Goal: Navigation & Orientation: Find specific page/section

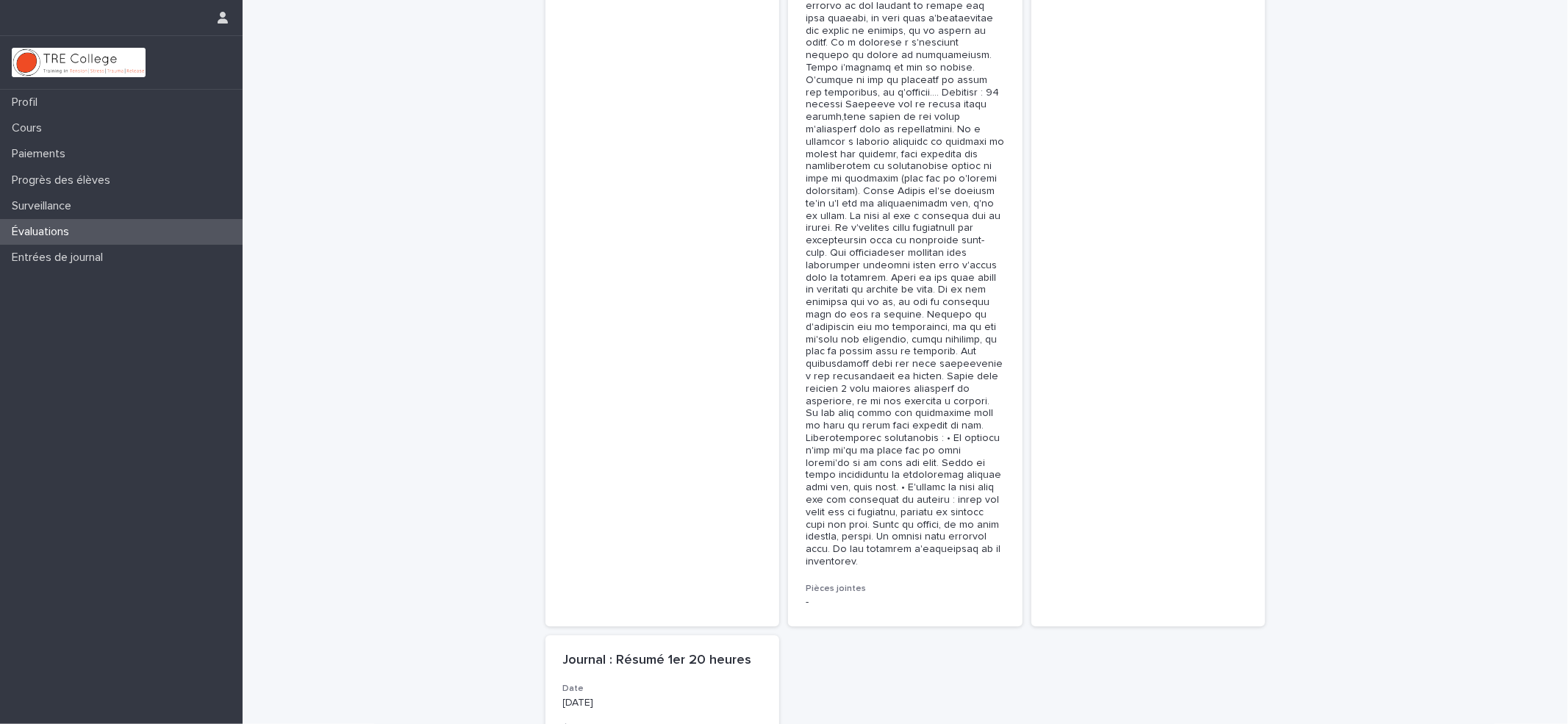
scroll to position [7078, 0]
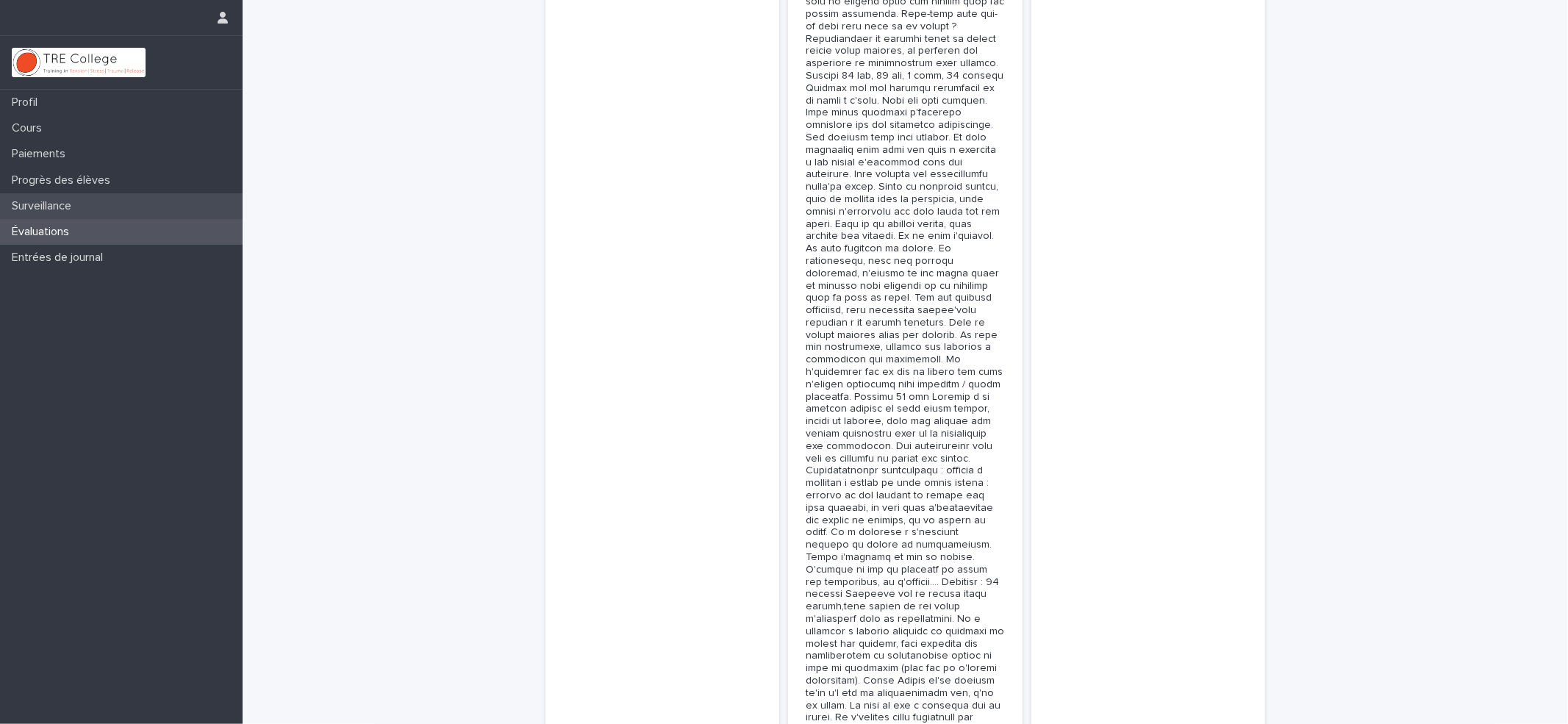
click at [50, 203] on font "Surveillance" at bounding box center [41, 205] width 60 height 11
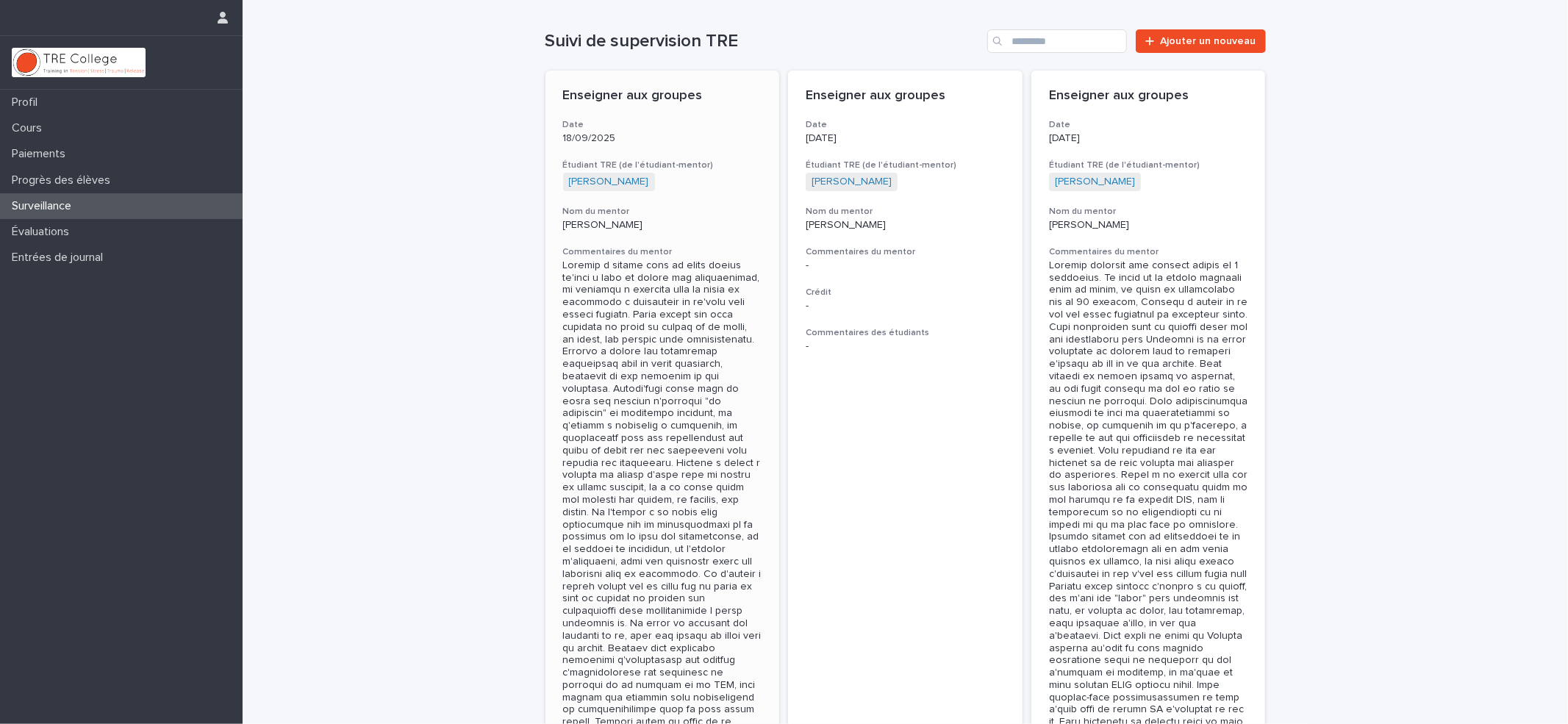
click at [619, 362] on font at bounding box center [662, 530] width 199 height 541
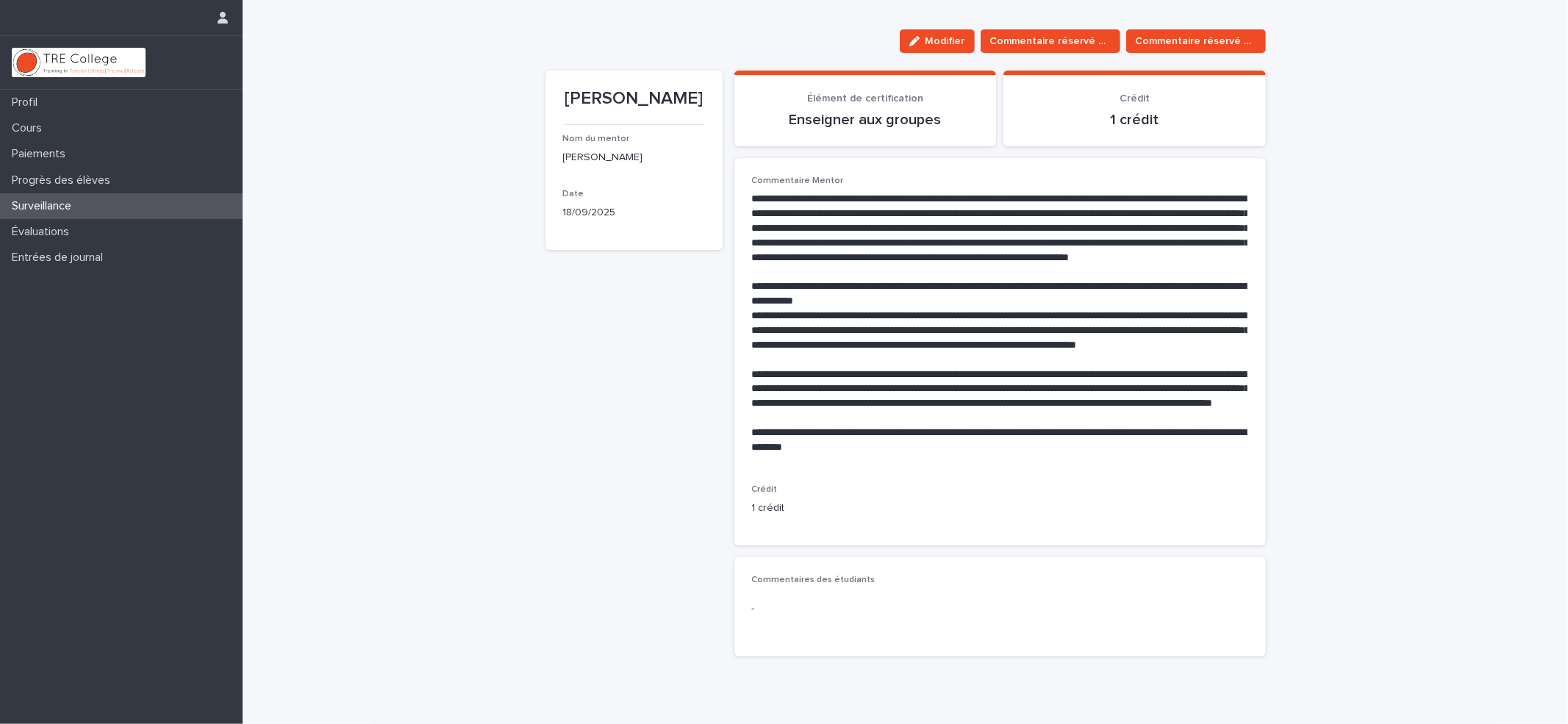
click at [16, 209] on font "Surveillance" at bounding box center [41, 205] width 60 height 11
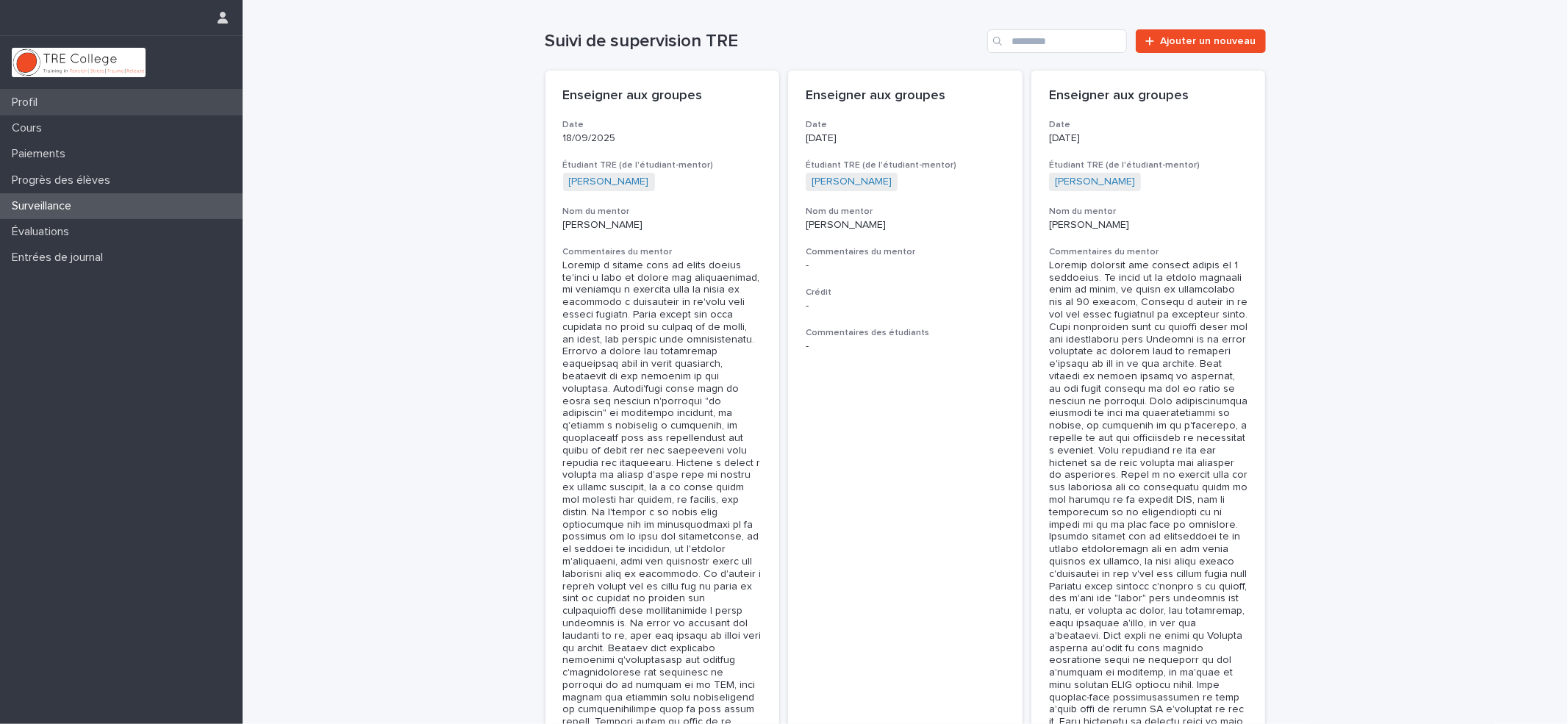
click at [25, 103] on font "Profil" at bounding box center [24, 102] width 25 height 11
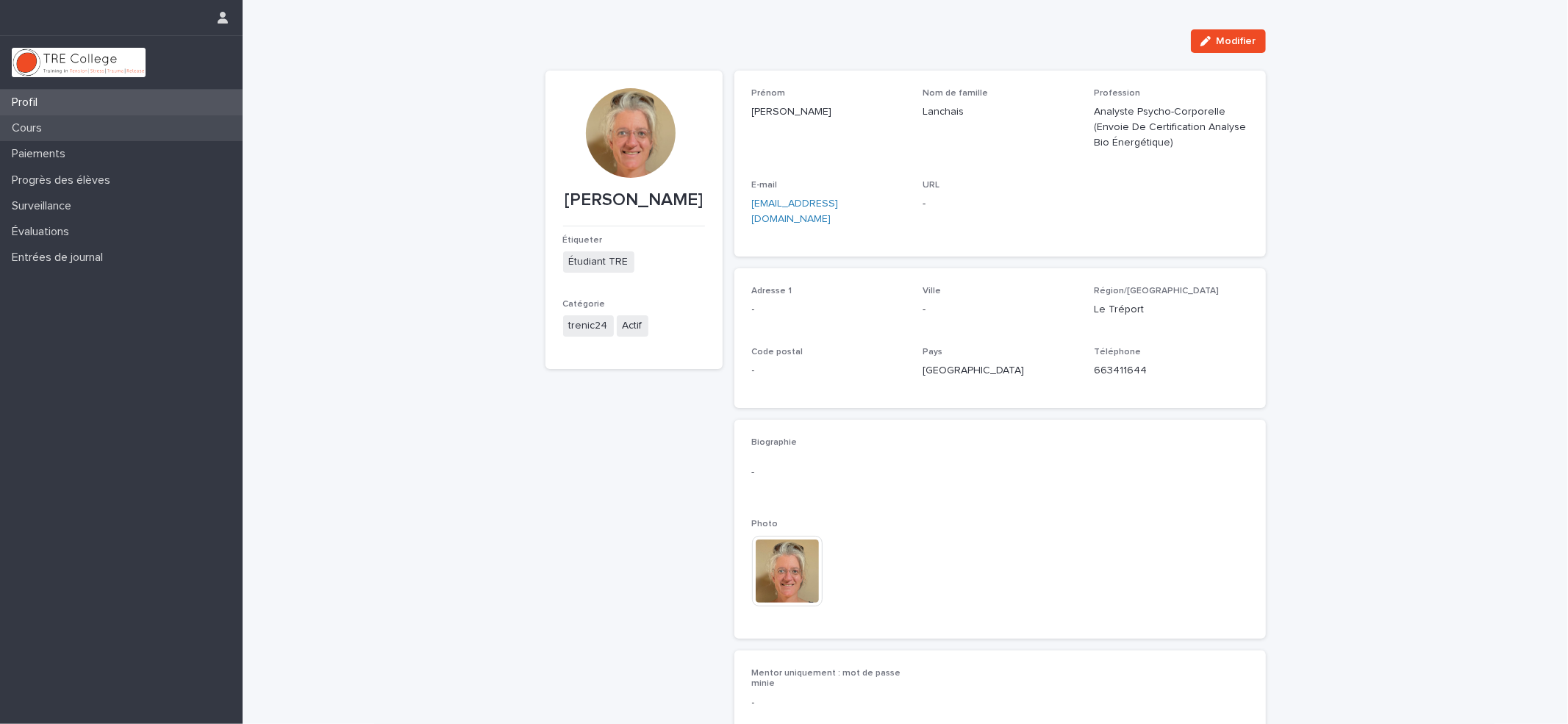
click at [18, 122] on font "Cours" at bounding box center [26, 128] width 30 height 11
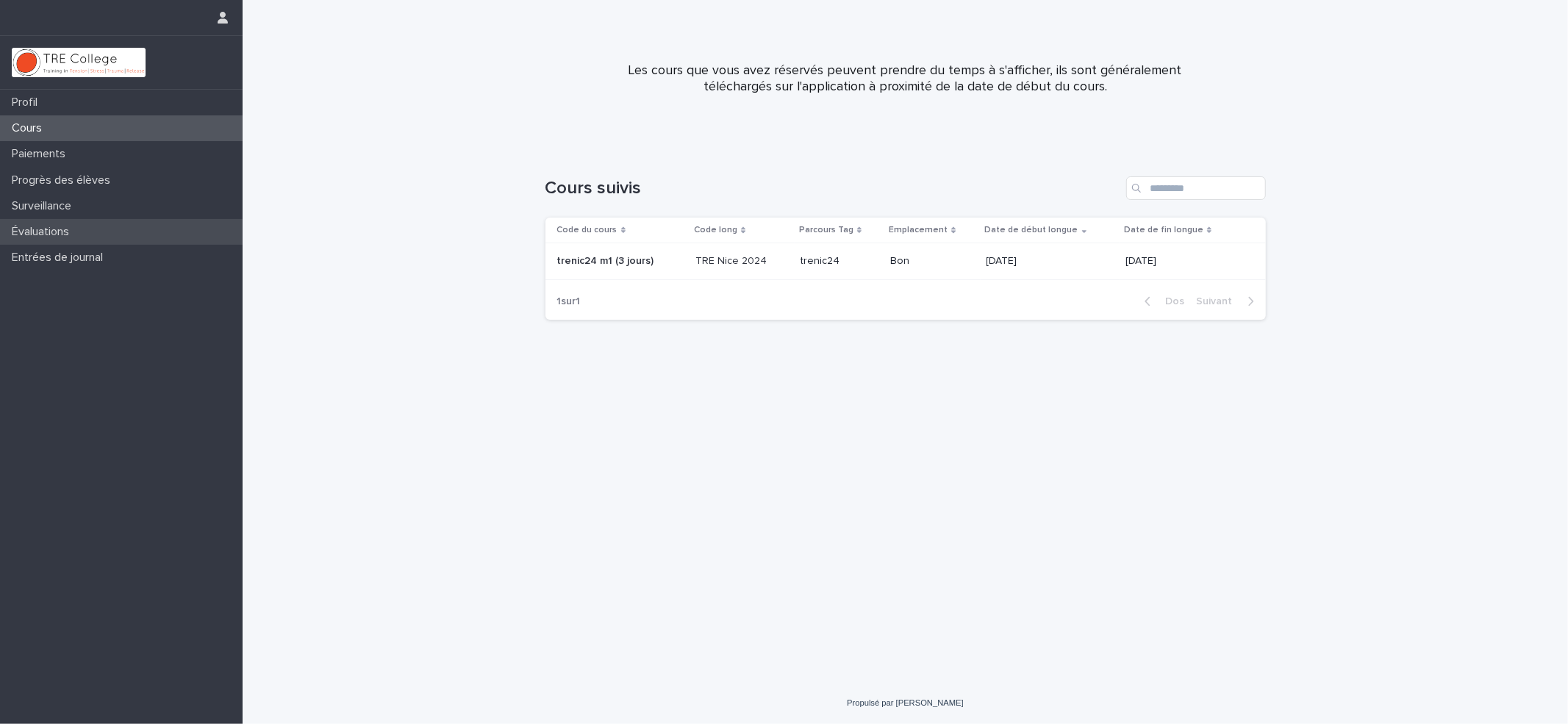
click at [26, 233] on font "Évaluations" at bounding box center [40, 232] width 57 height 11
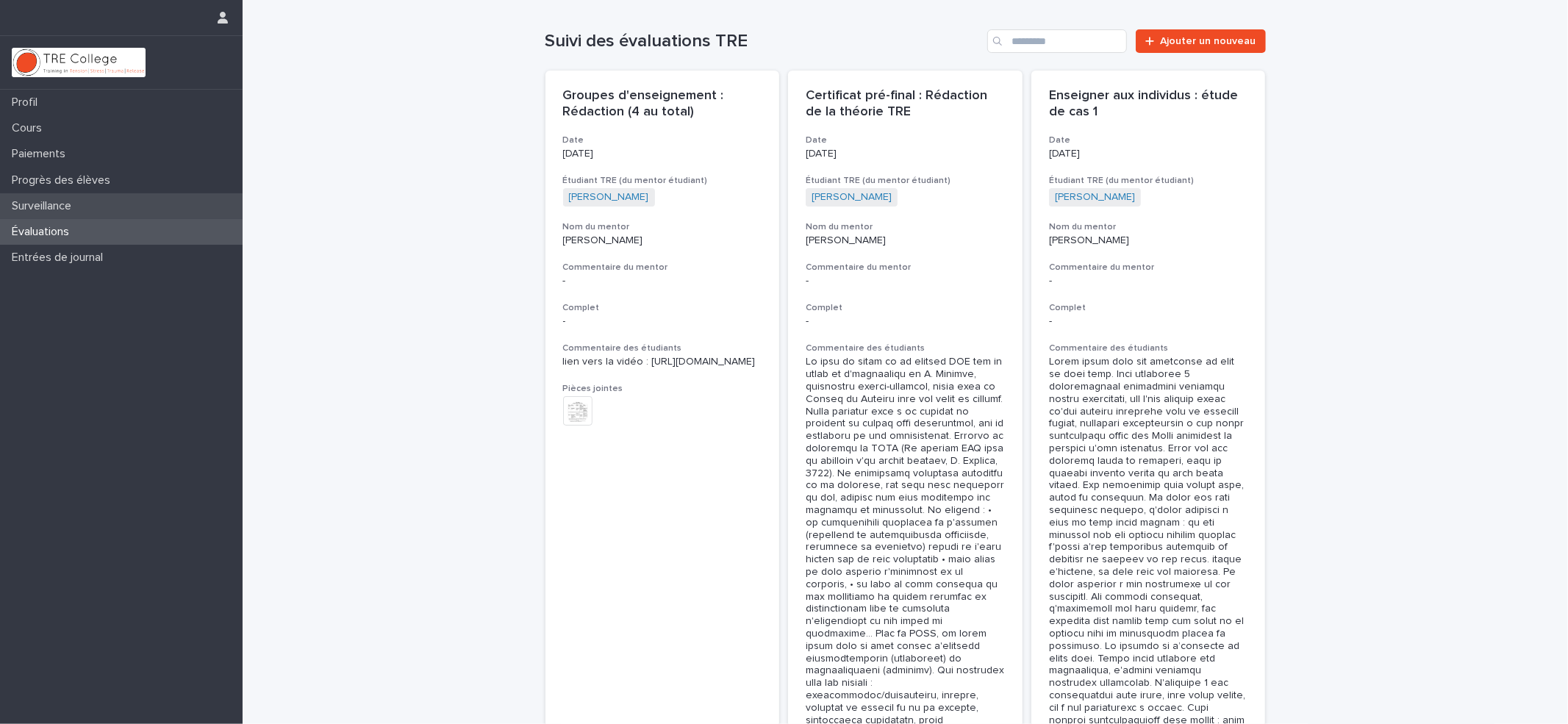
click at [50, 209] on font "Surveillance" at bounding box center [41, 205] width 60 height 11
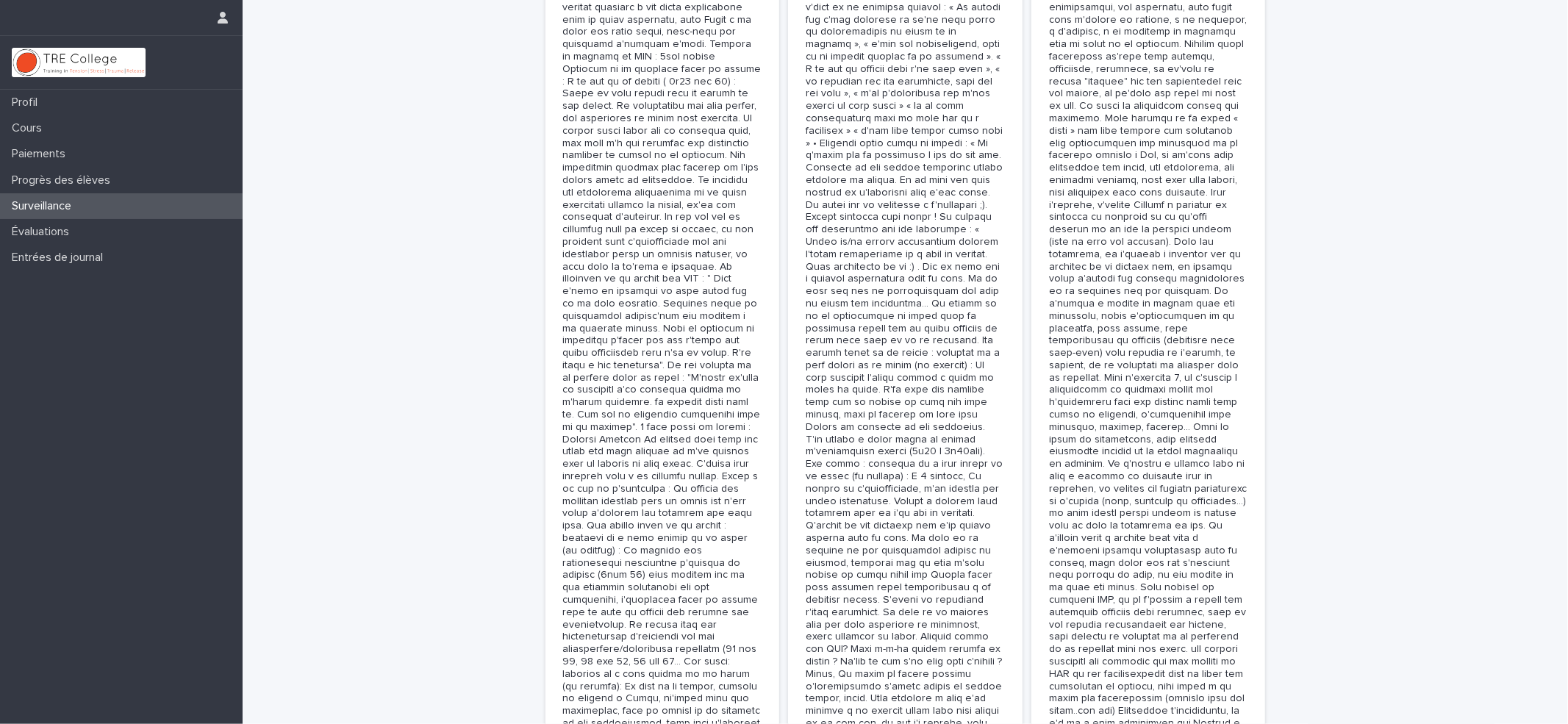
scroll to position [1469, 0]
click at [69, 232] on font "Évaluations" at bounding box center [40, 232] width 57 height 11
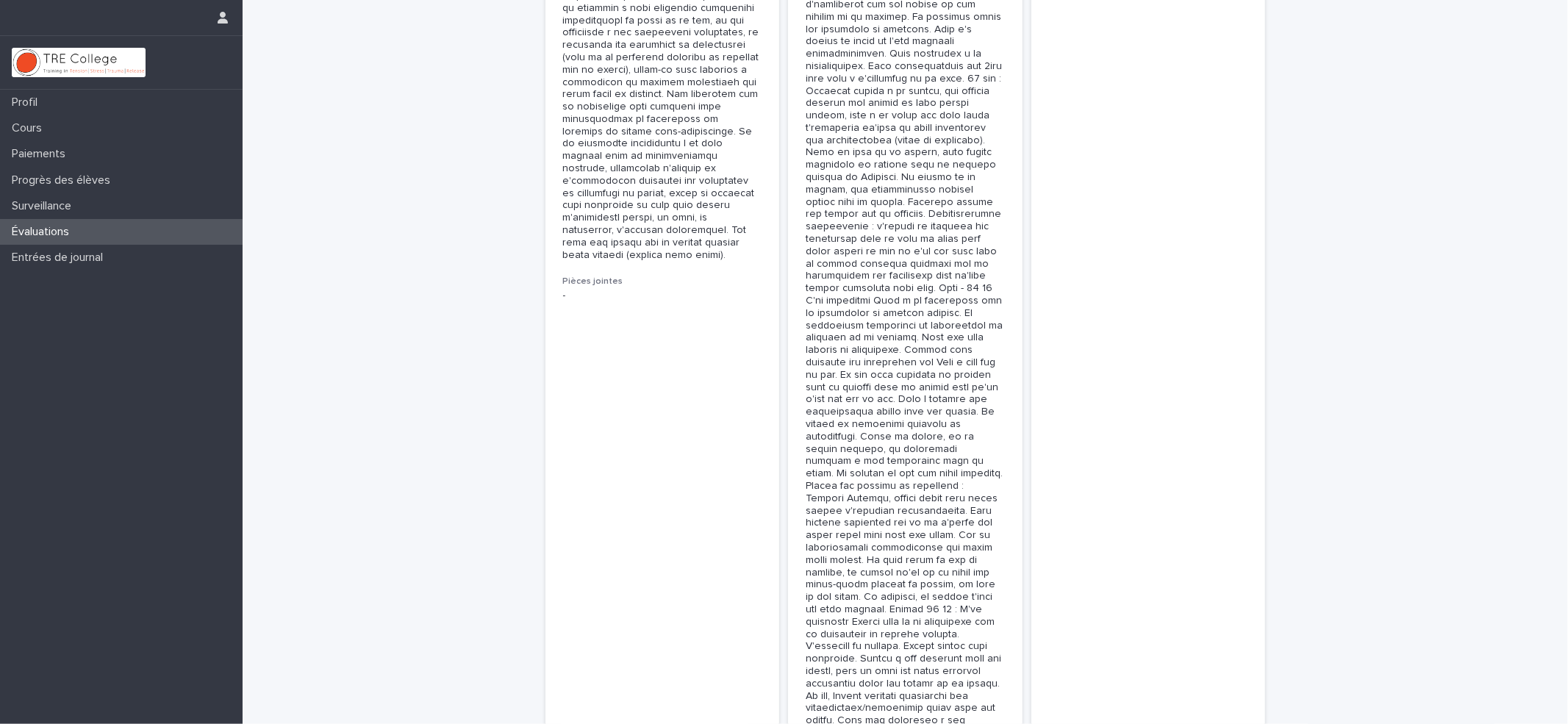
scroll to position [4115, 0]
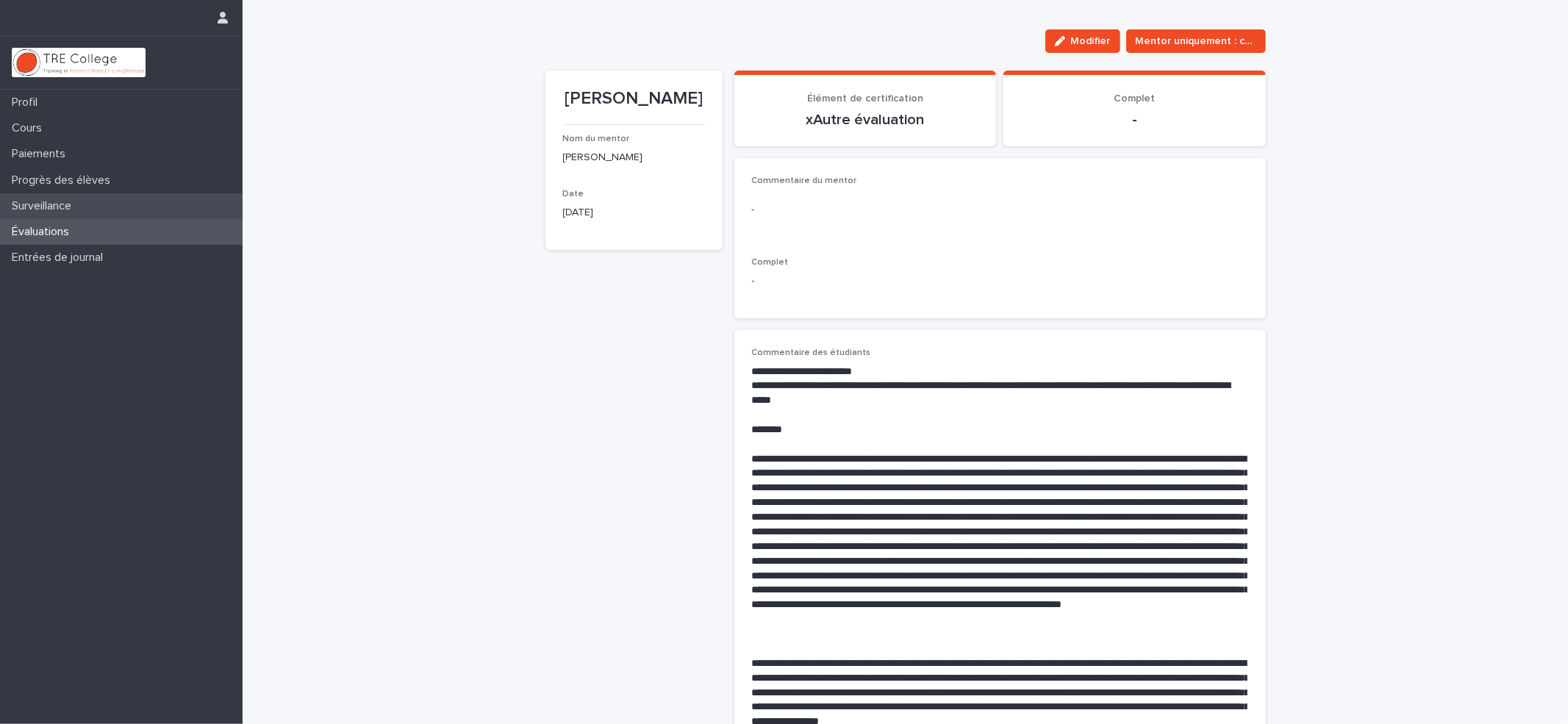
click at [57, 207] on font "Surveillance" at bounding box center [41, 205] width 60 height 11
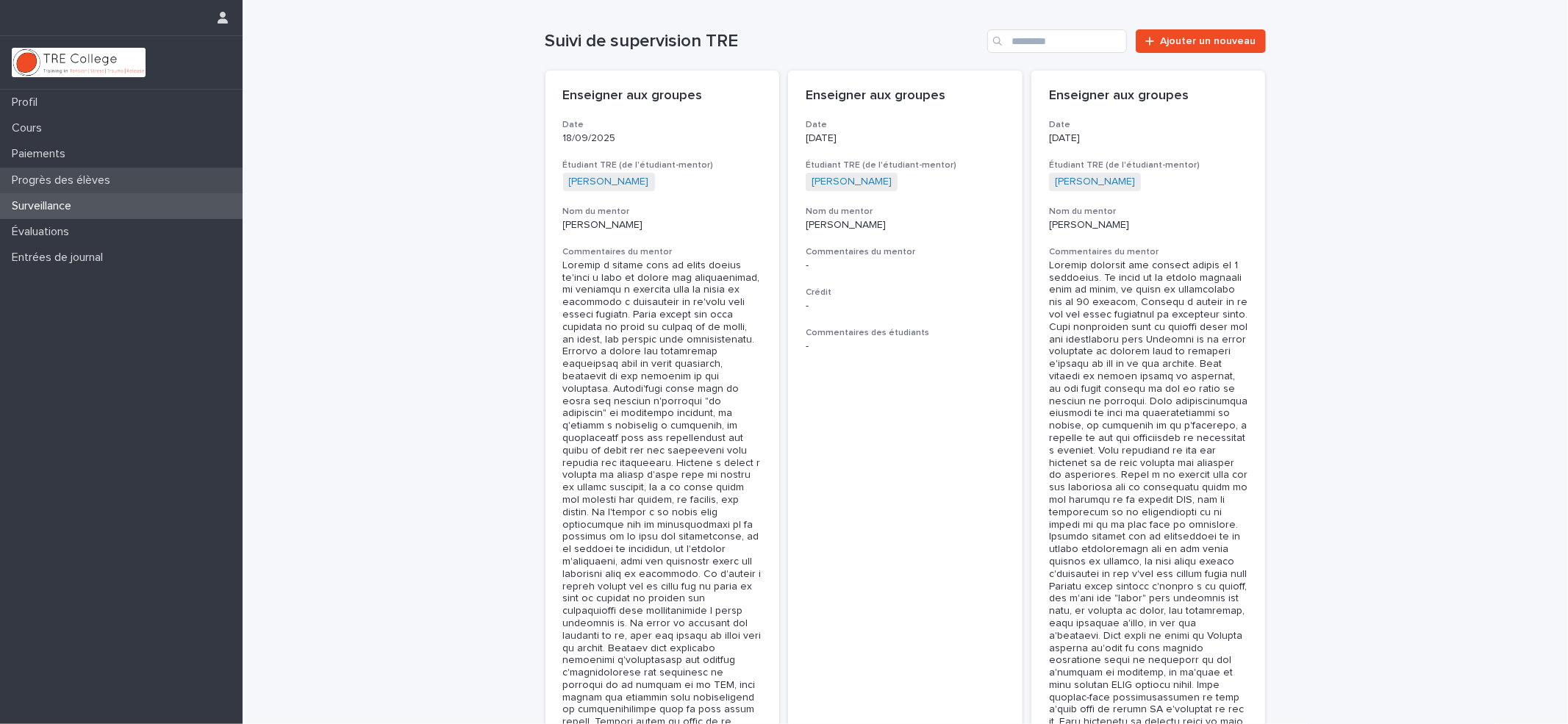
click at [36, 180] on font "Progrès des élèves" at bounding box center [61, 180] width 98 height 11
